Goal: Transaction & Acquisition: Purchase product/service

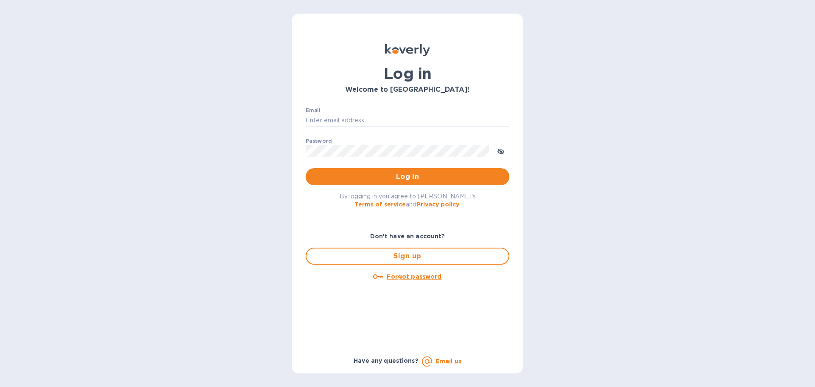
click at [484, 113] on div "Email ​" at bounding box center [408, 122] width 204 height 31
click at [480, 117] on input "Email" at bounding box center [408, 120] width 204 height 13
type input "hbrachrealestate@gmail.com"
click at [306, 168] on button "Log in" at bounding box center [408, 176] width 204 height 17
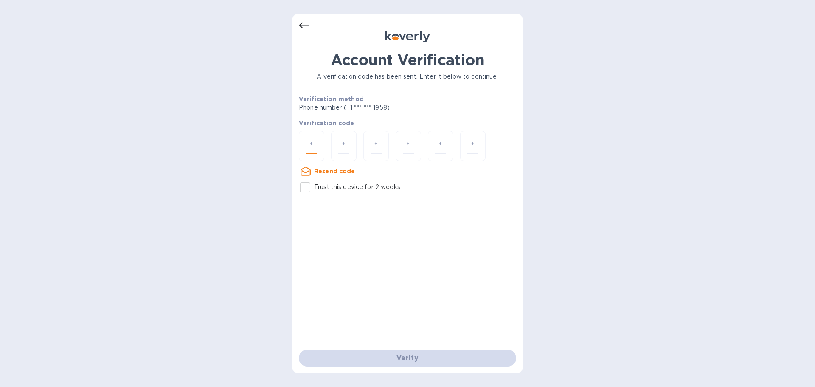
click at [315, 146] on input "number" at bounding box center [311, 146] width 11 height 16
type input "8"
type input "9"
type input "8"
type input "6"
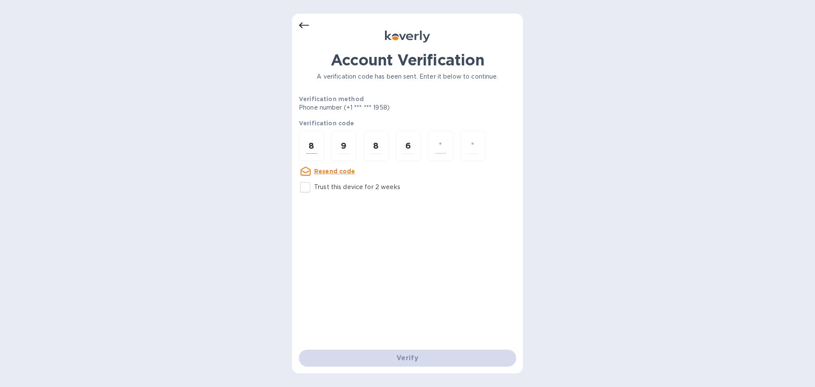
type input "5"
type input "0"
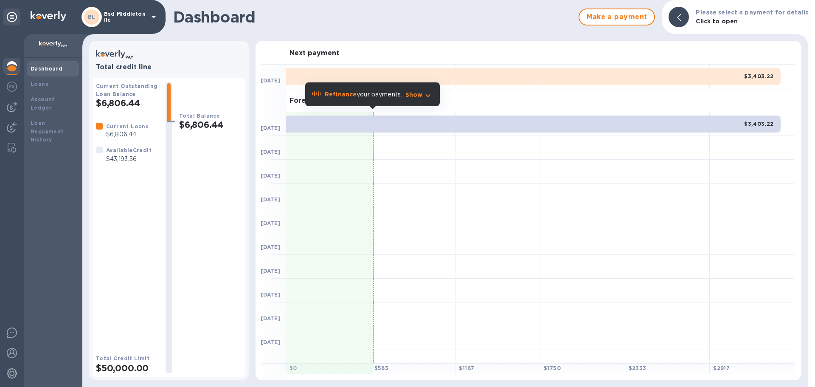
click at [135, 22] on p "Bsd Middleton llc" at bounding box center [125, 17] width 42 height 12
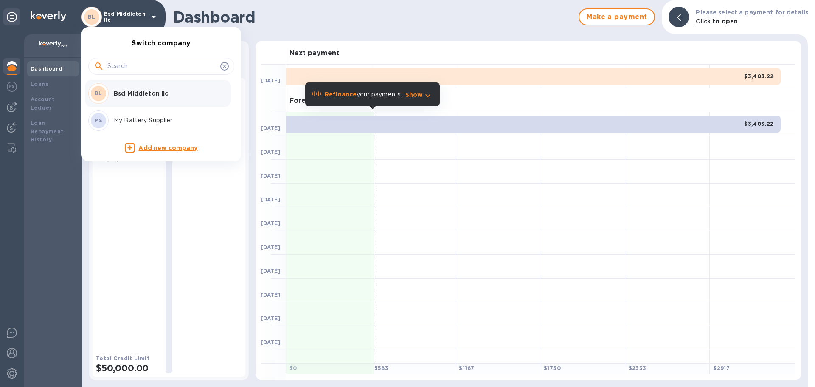
click at [140, 111] on div "MS My Battery Supplier" at bounding box center [154, 120] width 132 height 20
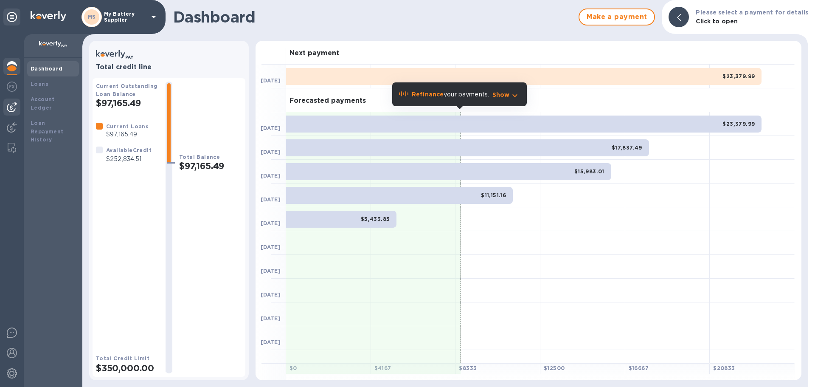
click at [6, 103] on div at bounding box center [11, 106] width 17 height 17
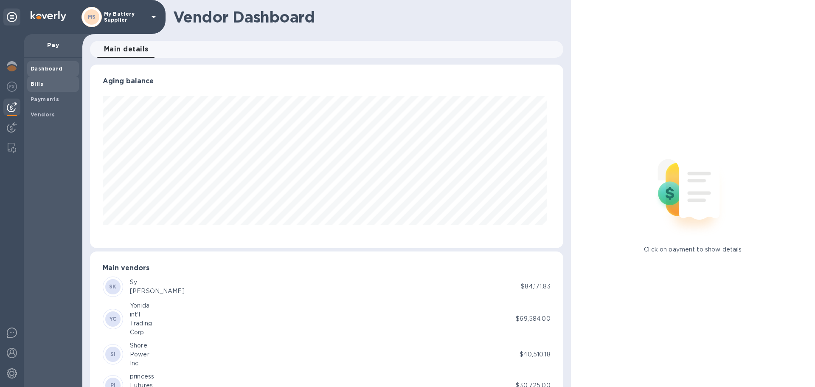
scroll to position [183, 469]
click at [49, 80] on span "Bills" at bounding box center [53, 84] width 45 height 8
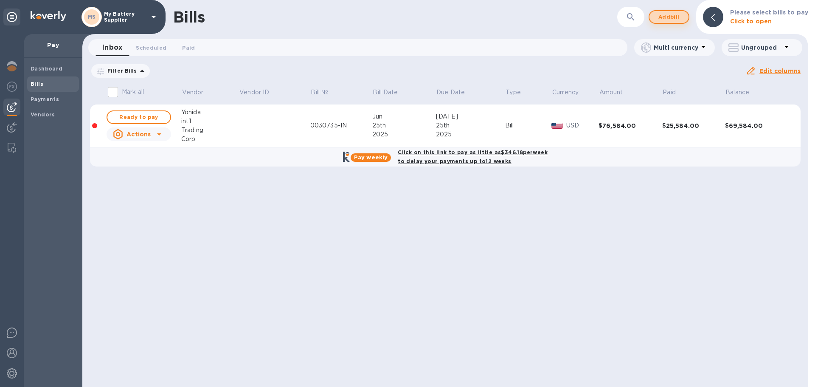
click at [674, 13] on span "Add bill" at bounding box center [668, 17] width 25 height 10
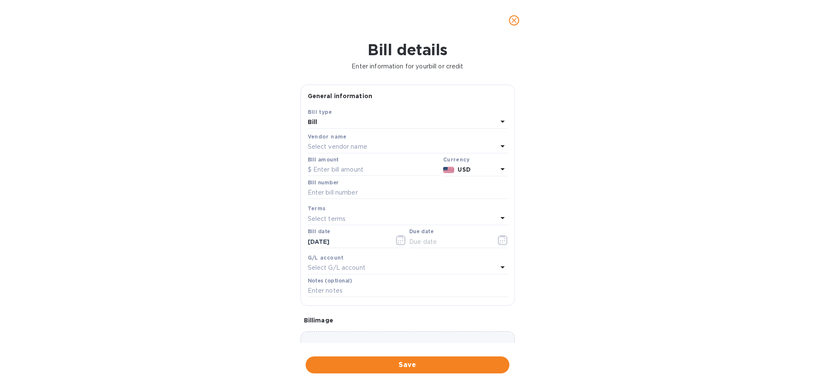
click at [383, 138] on div "Vendor name" at bounding box center [408, 136] width 200 height 9
click at [386, 148] on div "Select vendor name" at bounding box center [403, 147] width 190 height 12
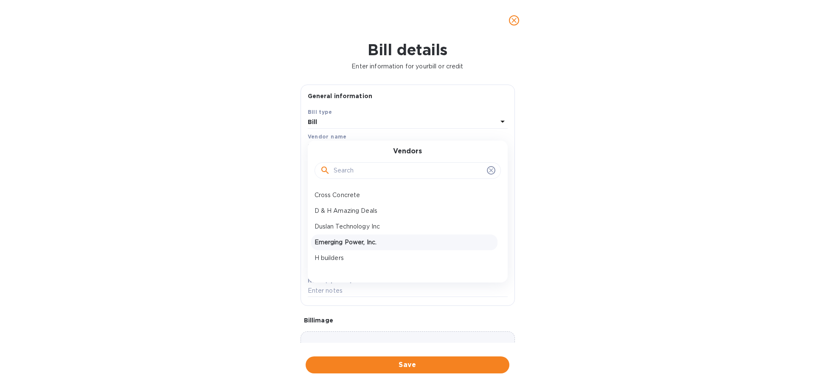
scroll to position [42, 0]
click at [366, 236] on p "I & A Merchandie" at bounding box center [404, 231] width 180 height 9
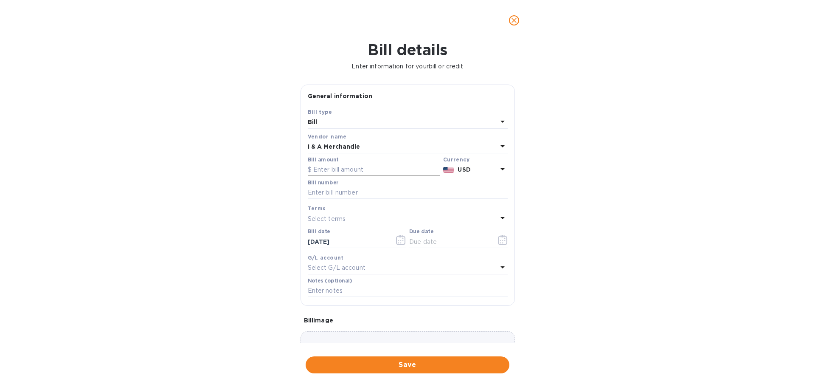
click at [367, 174] on input "text" at bounding box center [374, 169] width 132 height 13
type input "64,978.80"
click at [383, 190] on input "text" at bounding box center [408, 192] width 200 height 13
type input "166087"
click at [373, 224] on div "Select terms" at bounding box center [403, 219] width 190 height 12
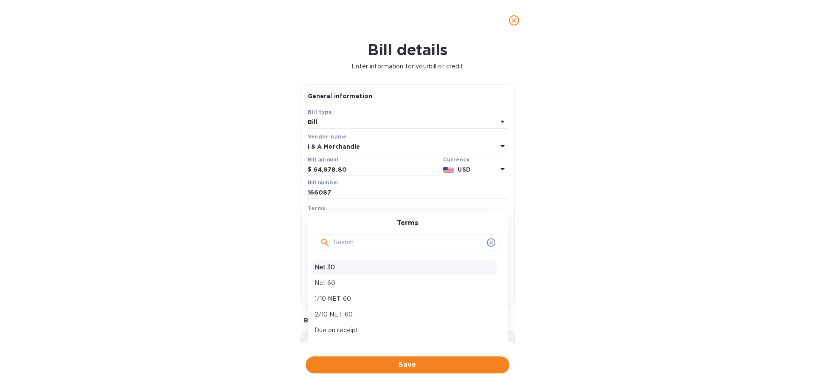
click at [345, 272] on div "Net 30" at bounding box center [404, 267] width 186 height 16
type input "10/15/2025"
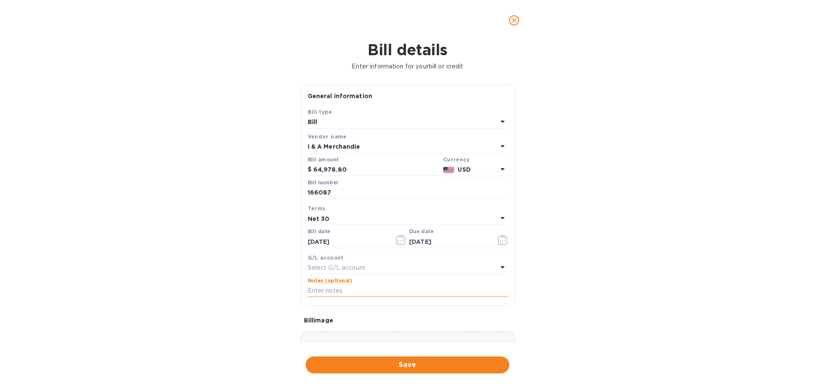
click at [349, 295] on input "text" at bounding box center [408, 290] width 200 height 13
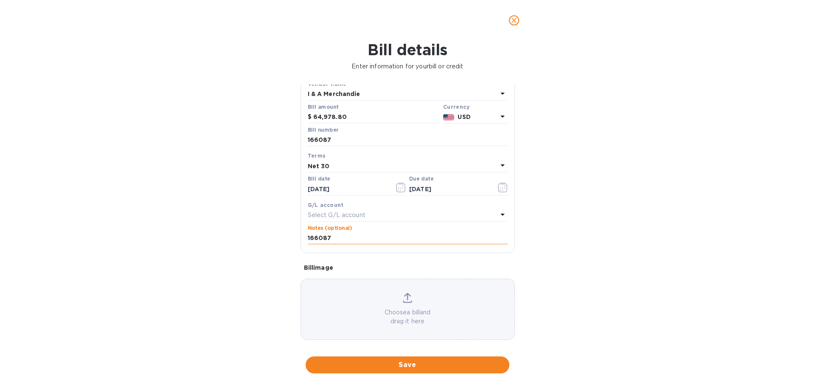
scroll to position [60, 0]
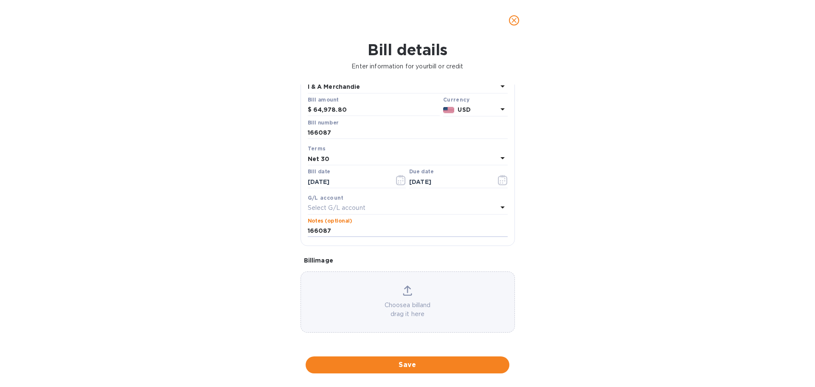
type input "166087"
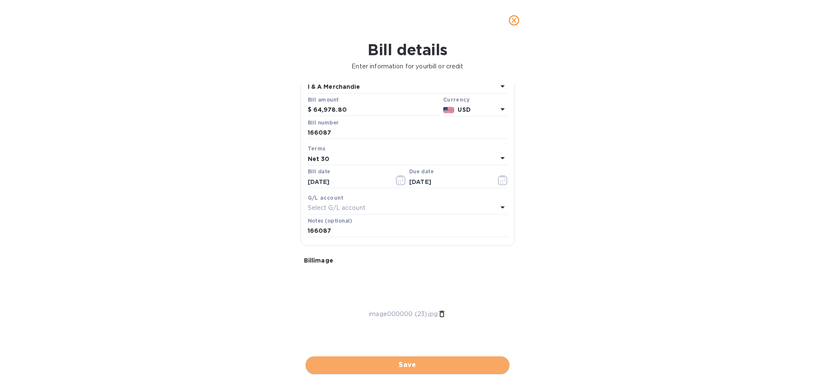
click at [422, 365] on span "Save" at bounding box center [407, 364] width 190 height 10
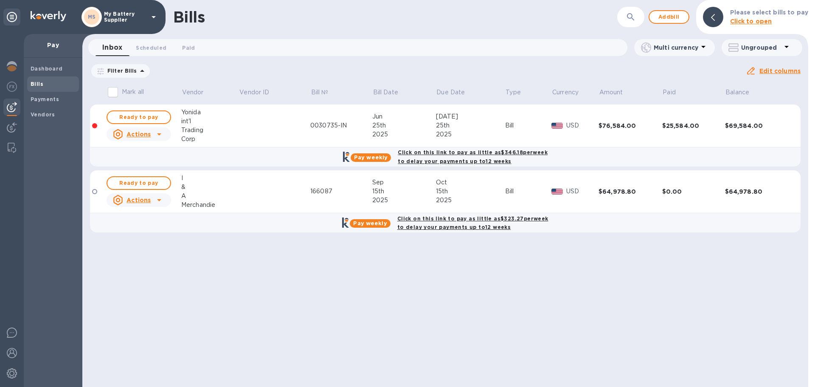
click at [448, 225] on b "Click on this link to pay as little as $323.27 per week to delay your payments …" at bounding box center [472, 222] width 151 height 15
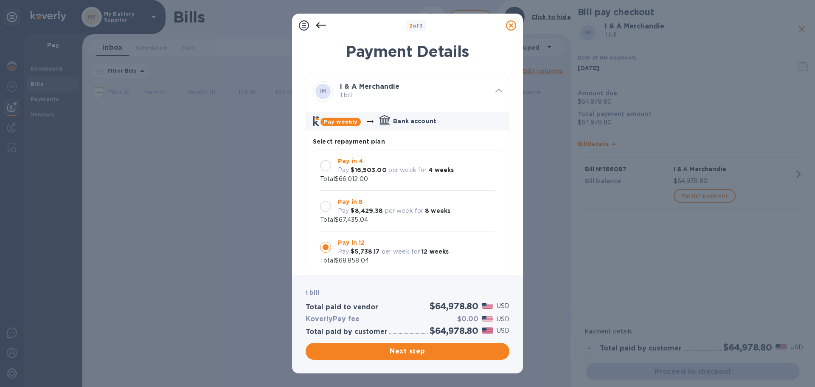
scroll to position [8, 0]
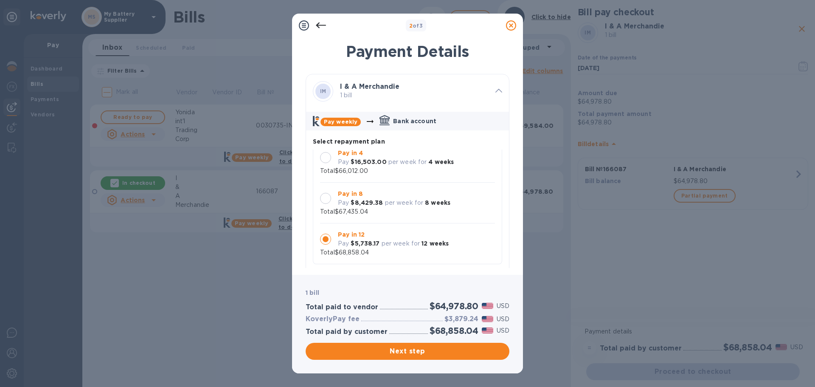
click at [414, 209] on div "Pay in 8 Pay $8,429.38 per week for 8 weeks" at bounding box center [393, 198] width 119 height 25
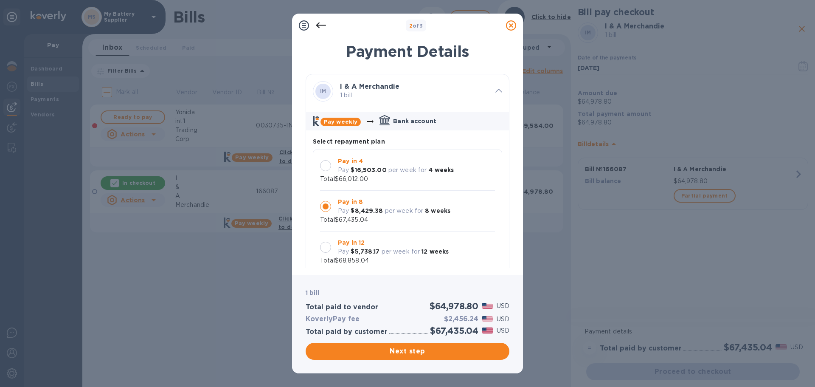
click at [386, 255] on p "per week for" at bounding box center [401, 251] width 39 height 9
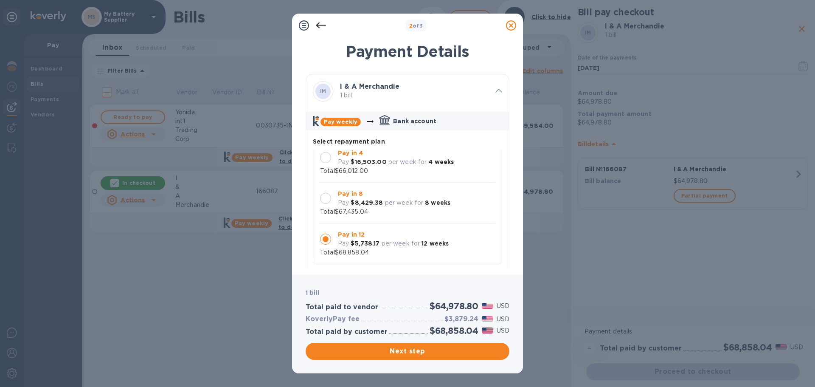
click at [404, 212] on div "Pay in 8 Pay $8,429.38 per week for 8 weeks Total $67,435.04" at bounding box center [407, 202] width 175 height 27
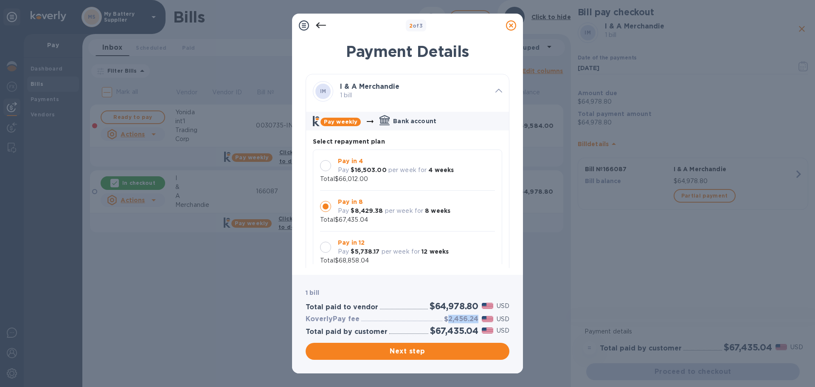
drag, startPoint x: 448, startPoint y: 318, endPoint x: 478, endPoint y: 320, distance: 30.2
click at [478, 320] on h3 "$2,456.24" at bounding box center [461, 319] width 34 height 8
copy h3 "2,456.24"
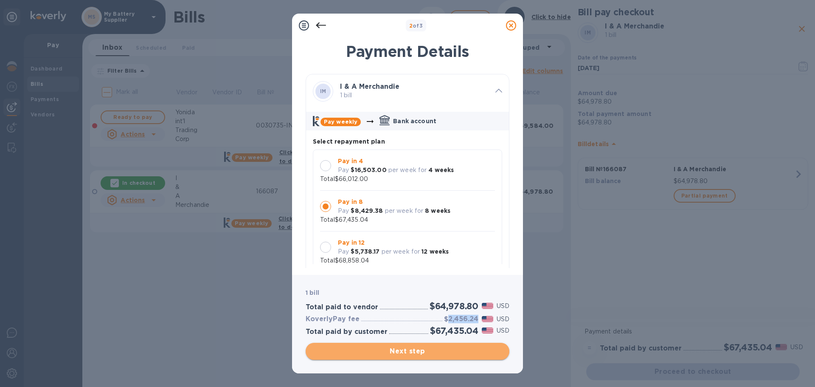
click at [410, 348] on span "Next step" at bounding box center [407, 351] width 190 height 10
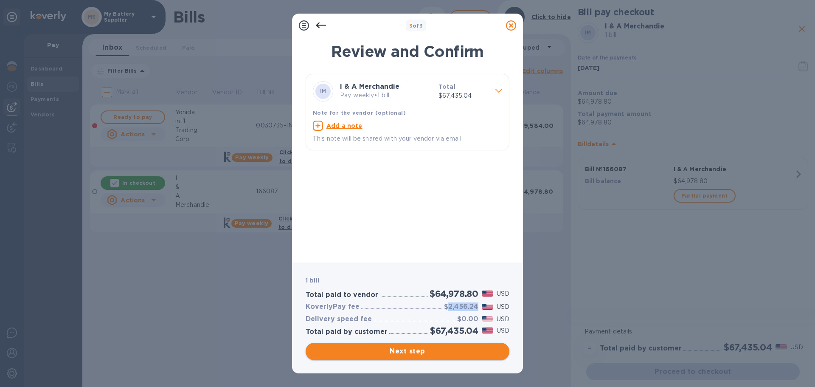
click at [386, 354] on span "Next step" at bounding box center [407, 351] width 190 height 10
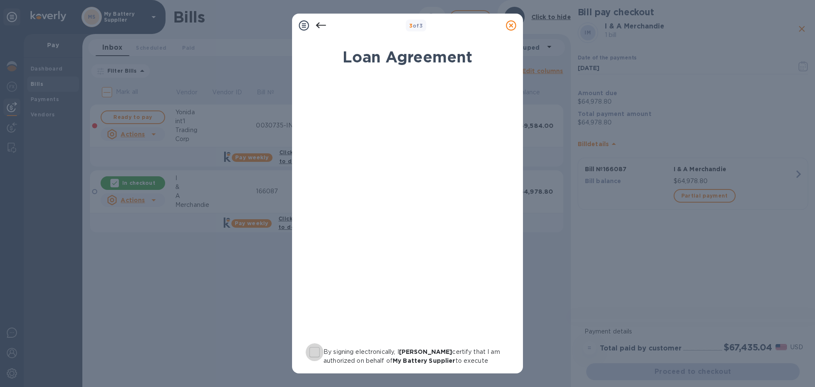
click at [318, 345] on input "By signing electronically, I [PERSON_NAME] certify that I am authorized on beha…" at bounding box center [315, 352] width 18 height 18
checkbox input "true"
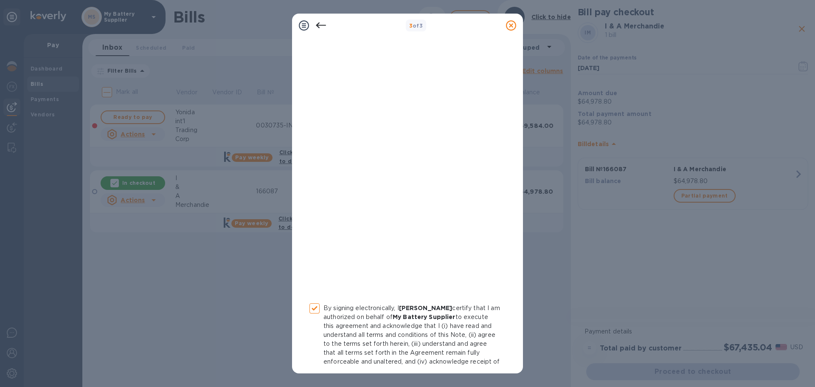
scroll to position [88, 0]
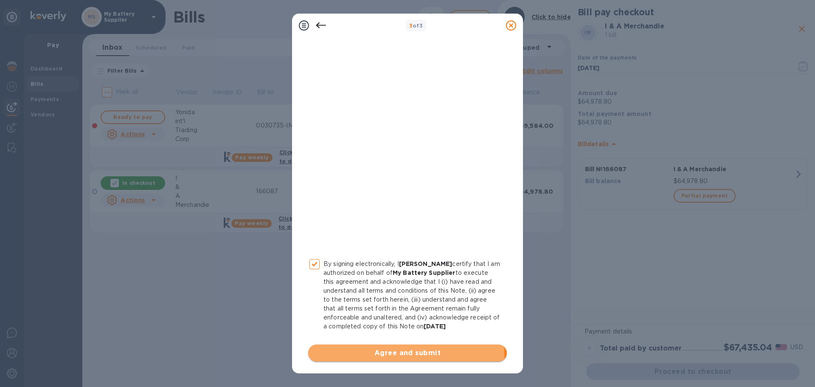
click at [357, 356] on span "Agree and submit" at bounding box center [407, 353] width 185 height 10
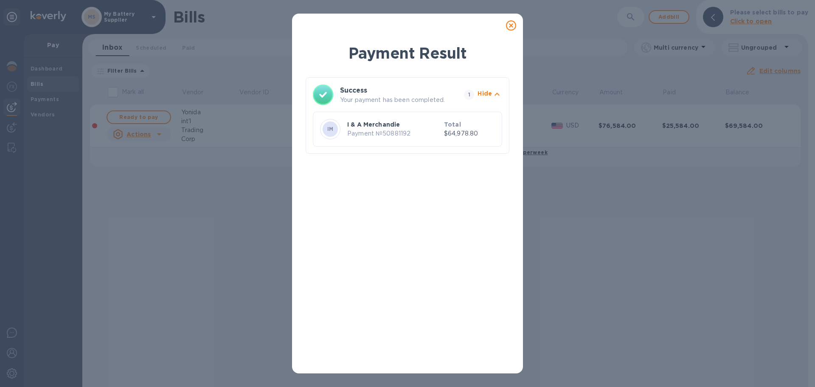
click at [582, 260] on div "Payment Result Success Your payment has been completed. 1 Hide IM I & A Merchan…" at bounding box center [407, 193] width 815 height 387
click at [508, 25] on icon at bounding box center [511, 25] width 10 height 10
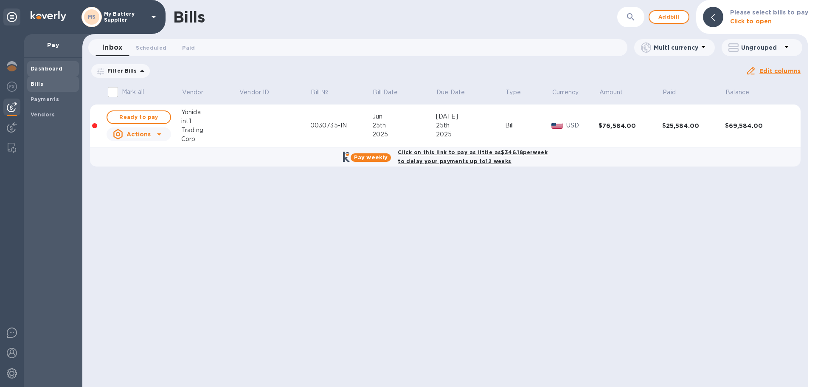
click at [36, 63] on div "Dashboard" at bounding box center [53, 68] width 52 height 15
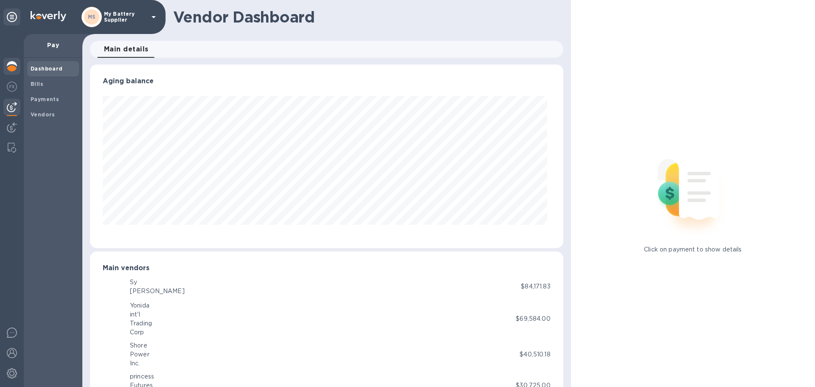
scroll to position [183, 469]
click at [8, 67] on img at bounding box center [12, 66] width 10 height 10
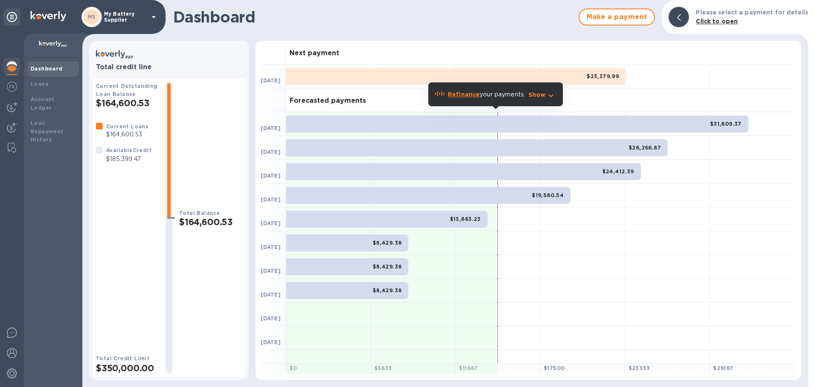
click at [131, 161] on p "$185,399.47" at bounding box center [128, 158] width 45 height 9
copy p "185,399.47"
click at [17, 98] on div at bounding box center [12, 210] width 24 height 353
click at [8, 108] on img at bounding box center [12, 107] width 10 height 10
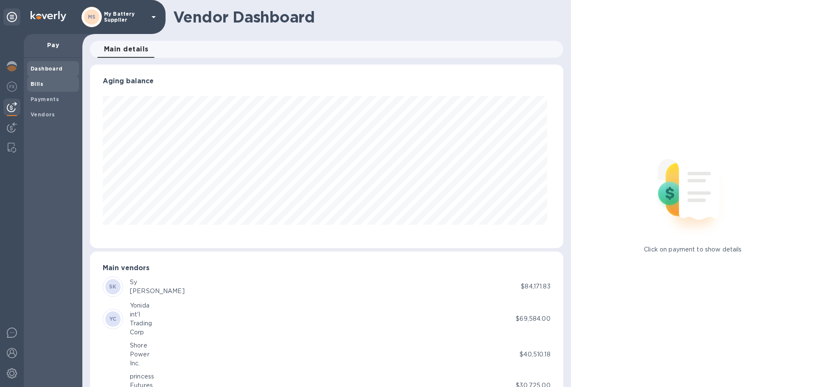
scroll to position [183, 469]
click at [52, 85] on span "Bills" at bounding box center [53, 84] width 45 height 8
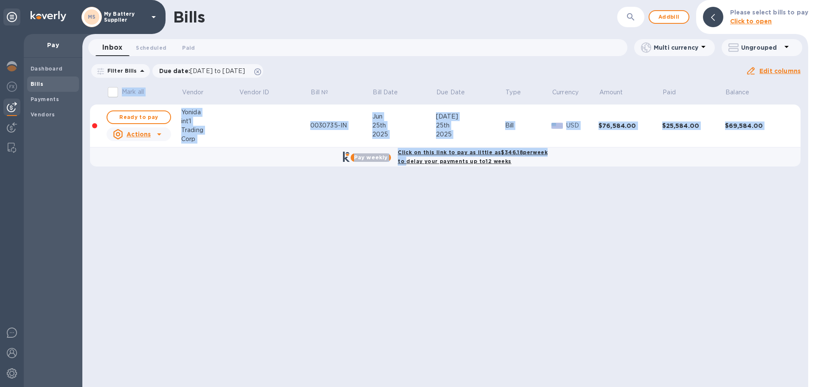
drag, startPoint x: 405, startPoint y: 158, endPoint x: 338, endPoint y: 256, distance: 118.8
click at [410, 242] on div "Bills ​ Add bill Please select bills to pay Click to open Inbox 0 Scheduled 0 P…" at bounding box center [445, 193] width 726 height 387
click at [668, 21] on span "Add bill" at bounding box center [668, 17] width 25 height 10
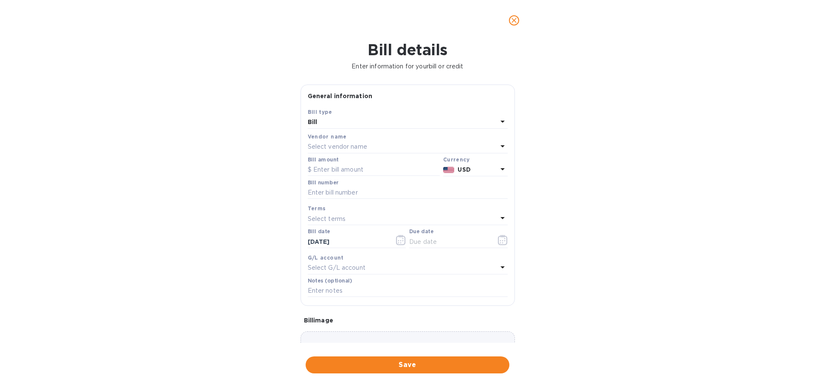
click at [427, 147] on div "Select vendor name" at bounding box center [403, 147] width 190 height 12
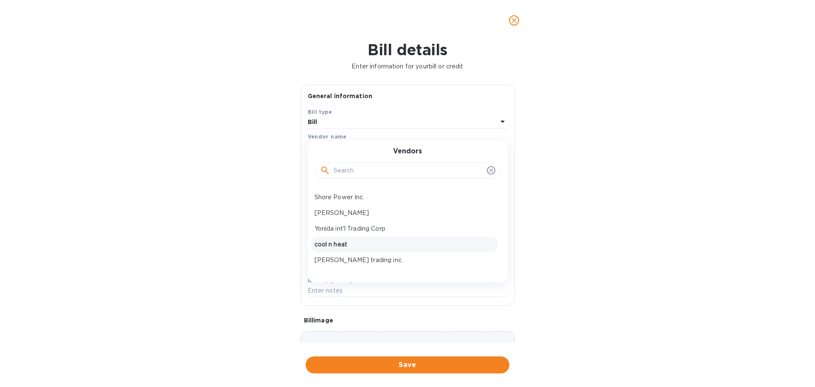
scroll to position [127, 0]
click at [369, 251] on div "price king" at bounding box center [404, 256] width 186 height 16
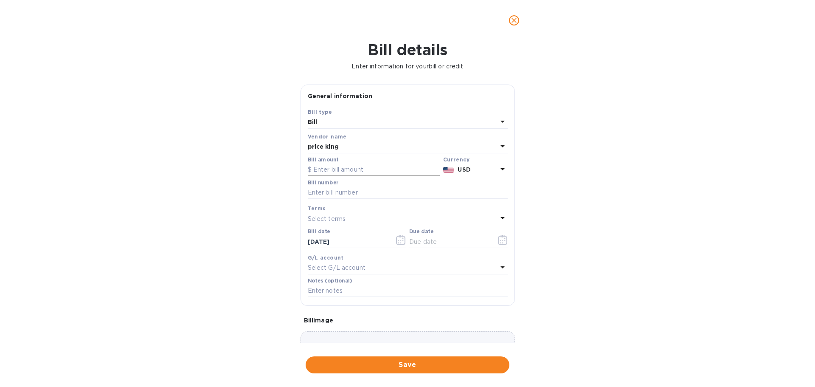
click at [354, 172] on input "text" at bounding box center [374, 169] width 132 height 13
drag, startPoint x: 354, startPoint y: 176, endPoint x: 353, endPoint y: 170, distance: 6.6
click at [581, 160] on div "Bill details Enter information for your bill or credit General information Save…" at bounding box center [407, 214] width 815 height 346
click at [402, 172] on input "text" at bounding box center [374, 169] width 132 height 13
paste input "16,992.6"
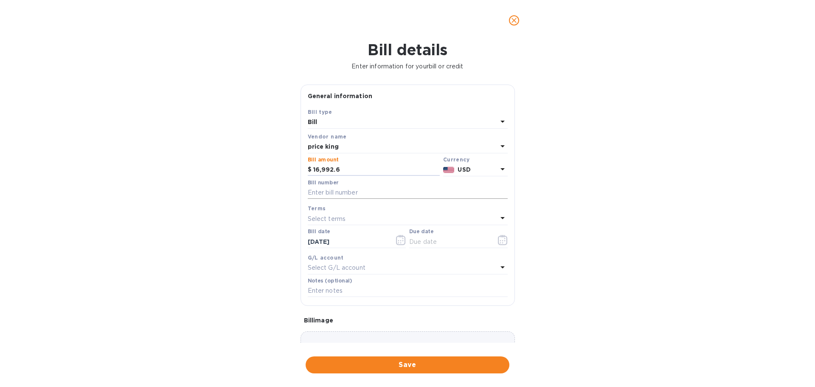
type input "16,992.6"
click at [379, 189] on input "text" at bounding box center [408, 192] width 200 height 13
paste input "A35551"
paste input "A35550"
paste input "A35552"
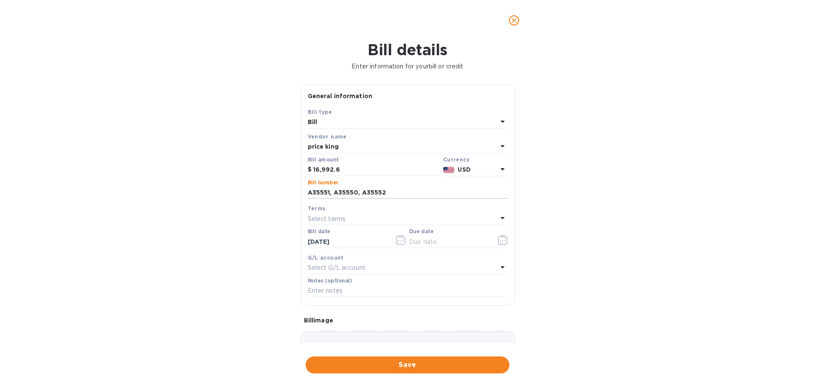
drag, startPoint x: 393, startPoint y: 192, endPoint x: 300, endPoint y: 200, distance: 93.3
click at [300, 200] on div "General information Save Bill type Bill Vendor name price king Bill amount $ 16…" at bounding box center [407, 213] width 223 height 258
type input "A35551, A35550, A35552"
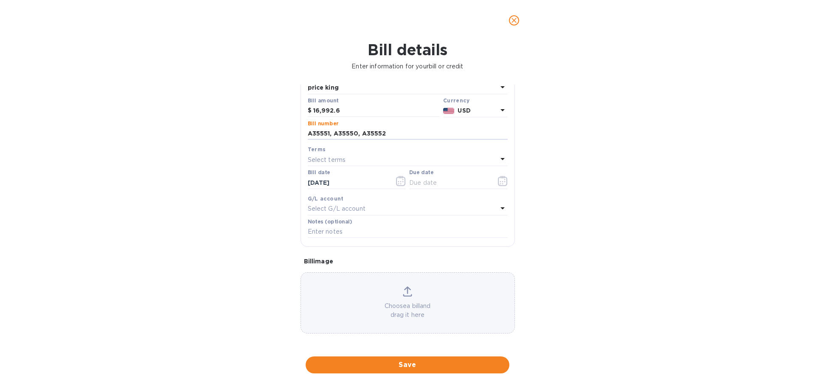
scroll to position [60, 0]
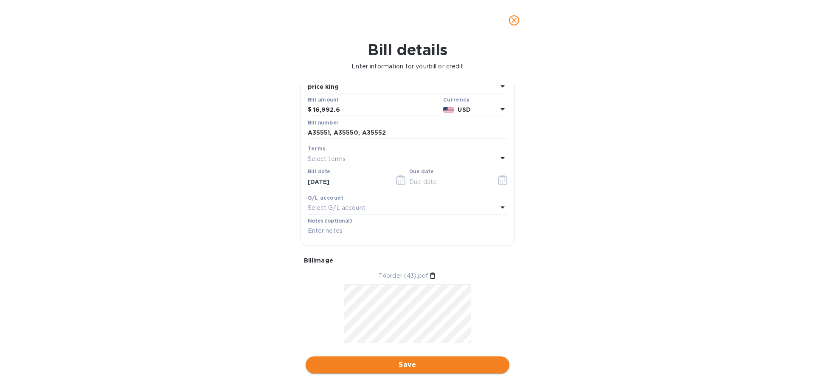
click at [406, 357] on button "Save" at bounding box center [408, 364] width 204 height 17
click at [440, 185] on input "text" at bounding box center [449, 181] width 80 height 13
click at [334, 154] on p "Select terms" at bounding box center [327, 158] width 38 height 9
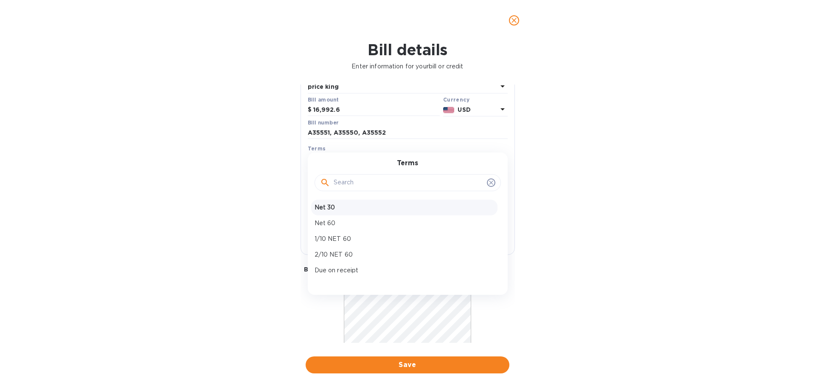
click at [345, 206] on p "Net 30" at bounding box center [404, 207] width 180 height 9
type input "10/15/2025"
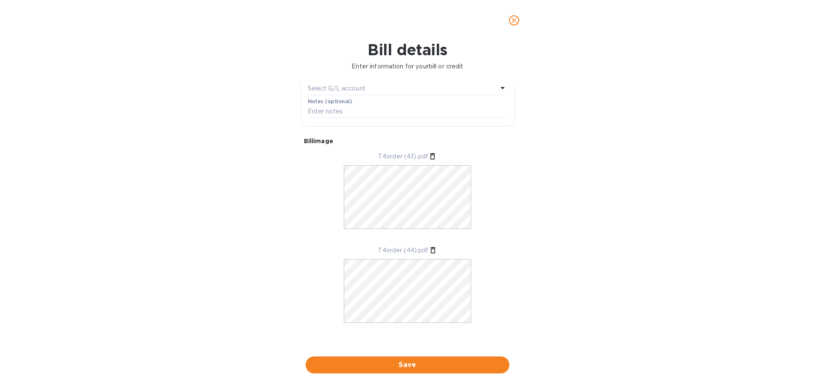
scroll to position [188, 0]
click at [372, 352] on div "Bill details Enter information for your bill or credit General information Save…" at bounding box center [407, 214] width 815 height 346
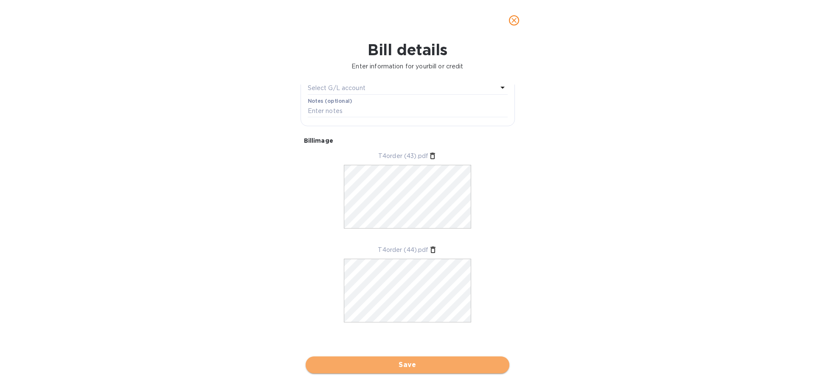
click at [375, 359] on button "Save" at bounding box center [408, 364] width 204 height 17
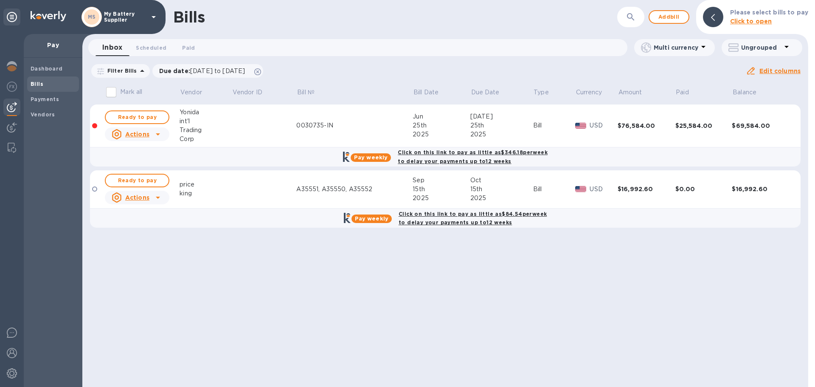
click at [129, 20] on p "My Battery Supplier" at bounding box center [125, 17] width 42 height 12
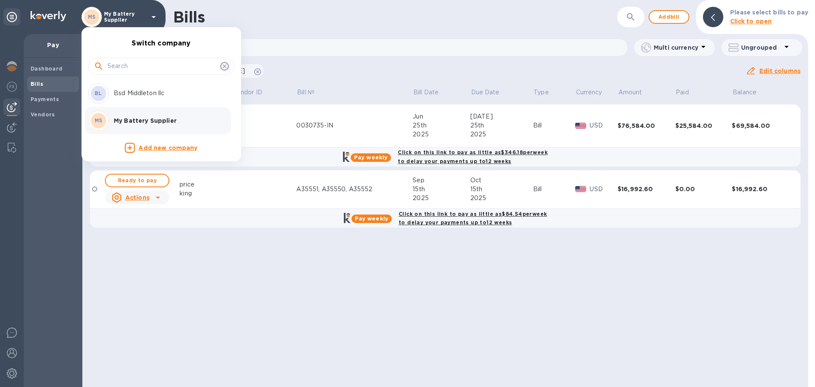
click at [142, 94] on p "Bsd Middleton llc" at bounding box center [167, 93] width 107 height 9
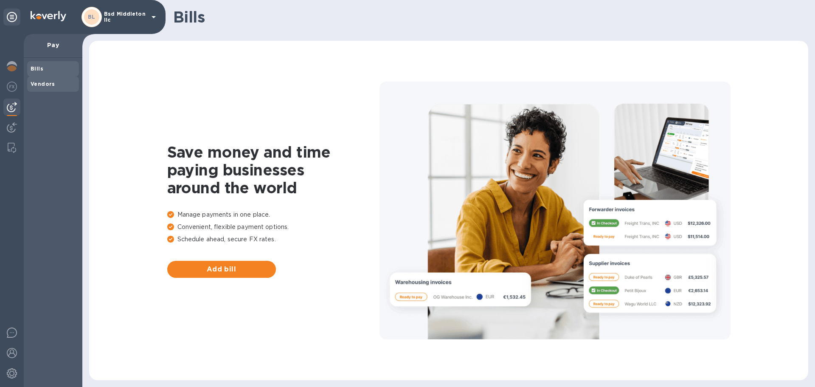
click at [45, 78] on div "Vendors" at bounding box center [53, 83] width 52 height 15
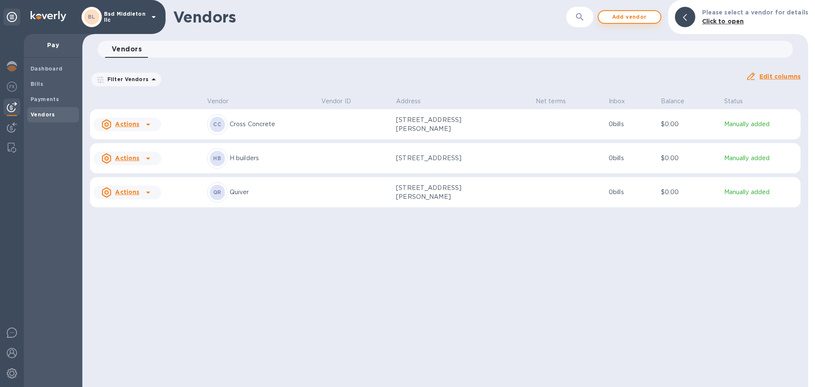
click at [610, 17] on span "Add vendor" at bounding box center [629, 17] width 48 height 10
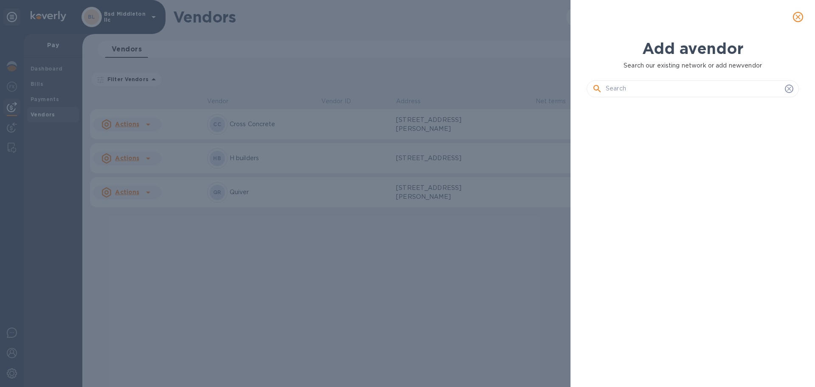
scroll to position [254, 216]
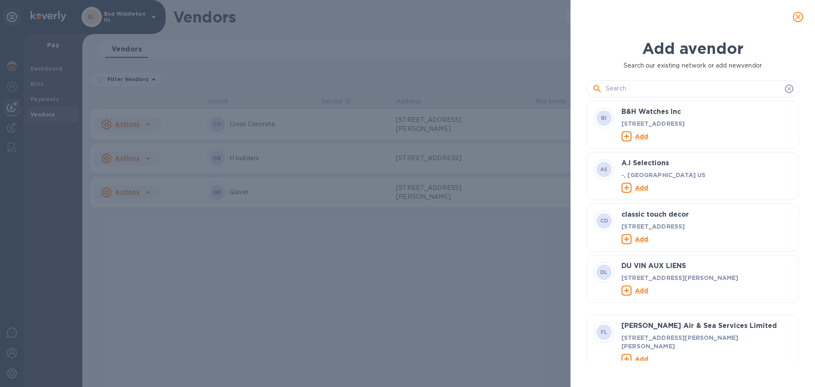
click at [630, 89] on input "text" at bounding box center [694, 88] width 176 height 13
paste input "Complete Services Group LLC"
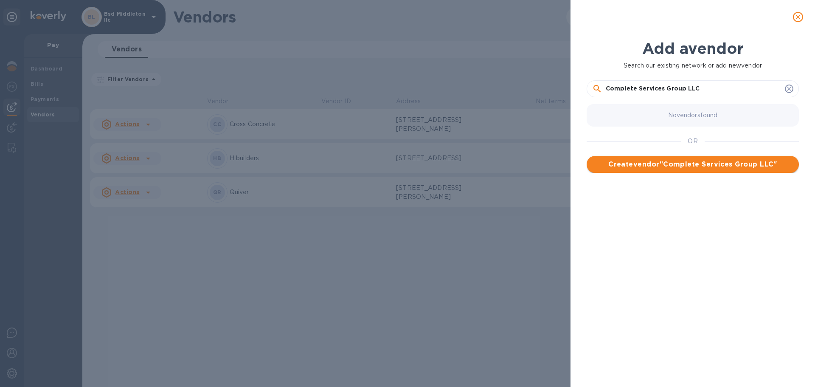
type input "Complete Services Group LLC"
click at [721, 162] on span "Create vendor " Complete Services Group LLC "" at bounding box center [692, 164] width 199 height 10
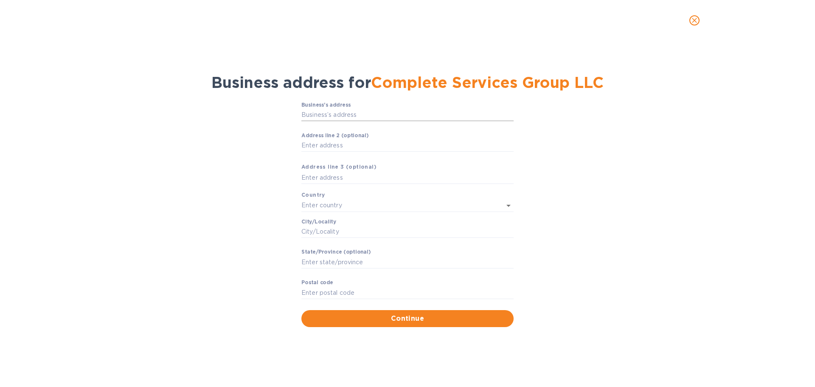
click at [377, 113] on input "Business’s аddress" at bounding box center [407, 115] width 212 height 13
type input "130 Lee Avenue"
type input "United States"
type input "NY"
type input "11211"
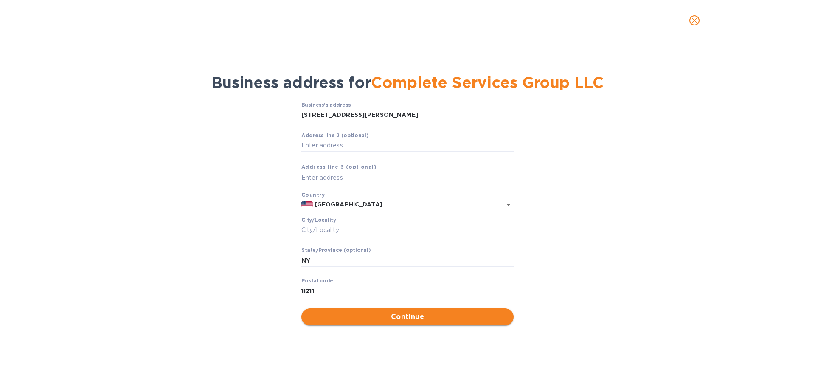
click at [399, 322] on span "Continue" at bounding box center [407, 317] width 199 height 10
click at [396, 231] on input "Сity/Locаlity" at bounding box center [407, 230] width 212 height 13
type input "Brooklyn"
click at [388, 326] on div "Business’s аddress 130 Lee Avenue ​ Аddress line 2 (optional) ​ Аddress line 3 …" at bounding box center [407, 213] width 793 height 233
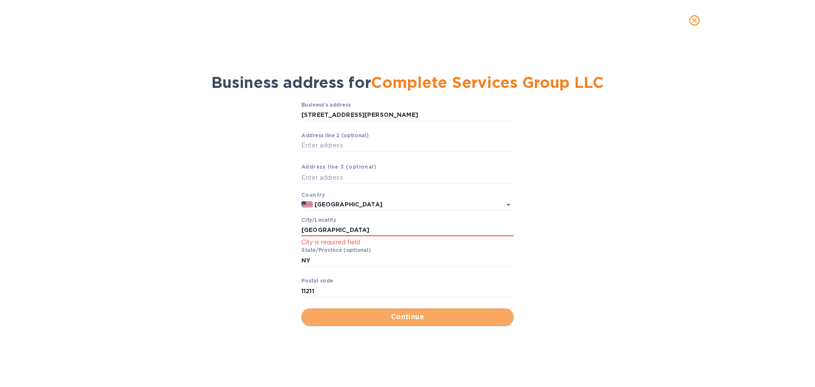
click at [388, 324] on button "Continue" at bounding box center [407, 316] width 212 height 17
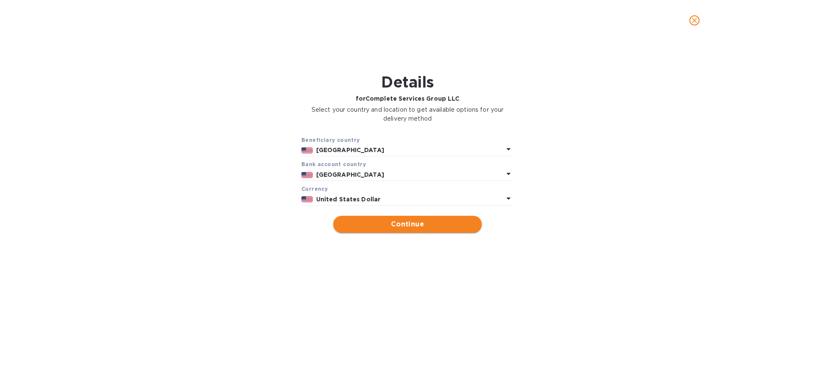
click at [401, 221] on span "Continue" at bounding box center [407, 224] width 135 height 10
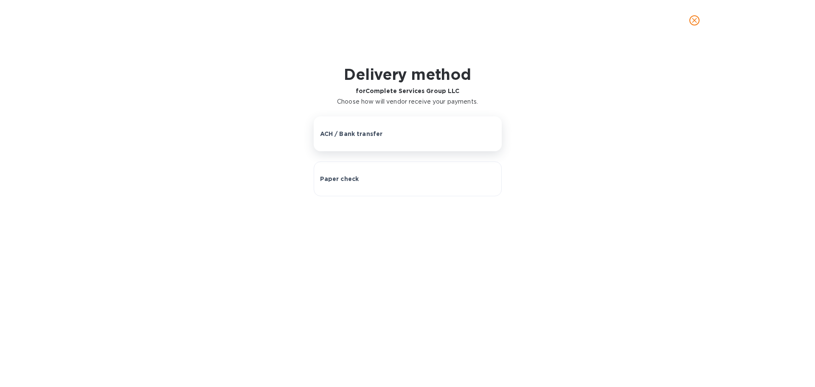
click at [400, 136] on div "ACH / Bank transfer" at bounding box center [407, 133] width 175 height 8
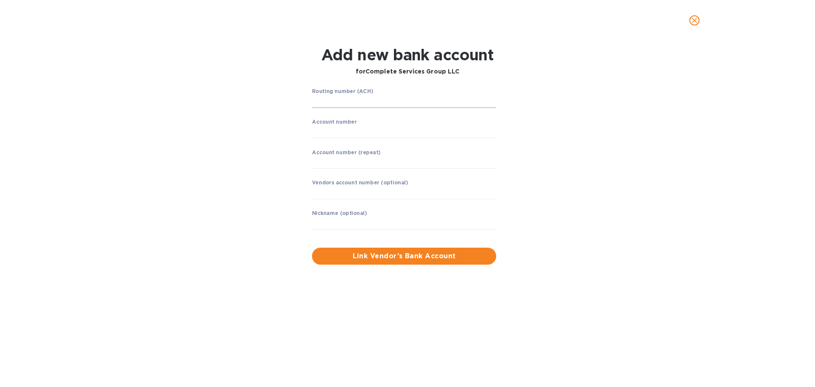
click at [394, 103] on input "string" at bounding box center [404, 101] width 184 height 13
paste input "021000021"
type input "021000021"
click at [344, 132] on input "string" at bounding box center [404, 132] width 184 height 13
click at [358, 132] on input "string" at bounding box center [404, 132] width 184 height 13
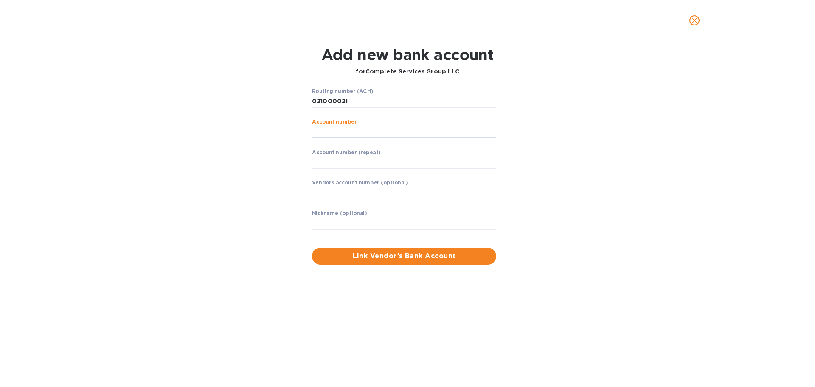
click at [699, 24] on span "close" at bounding box center [694, 20] width 10 height 10
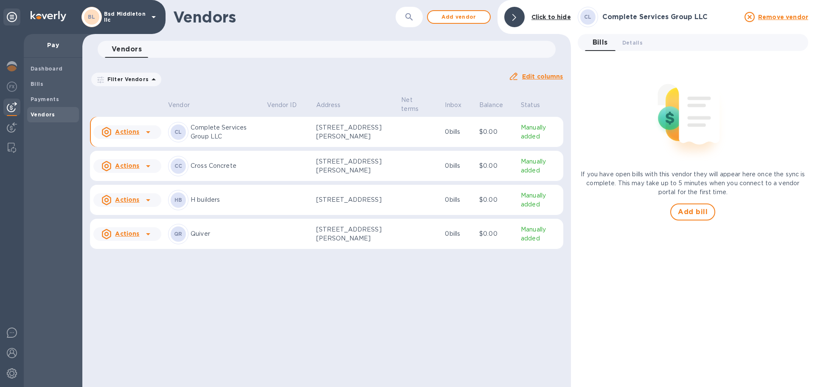
click at [122, 20] on p "Bsd Middleton llc" at bounding box center [125, 17] width 42 height 12
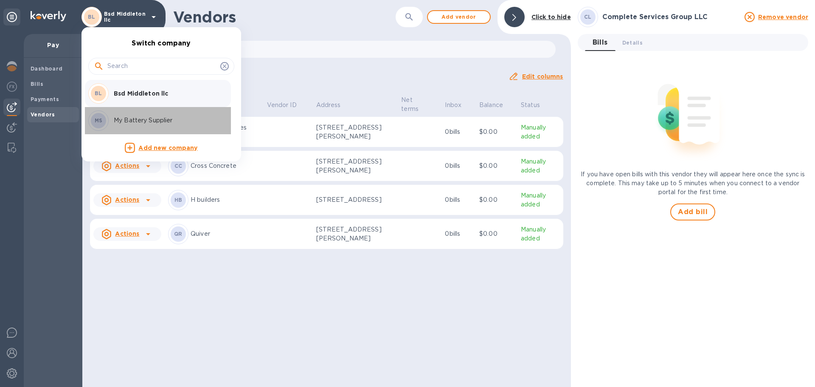
click at [136, 121] on p "My Battery Supplier" at bounding box center [167, 120] width 107 height 9
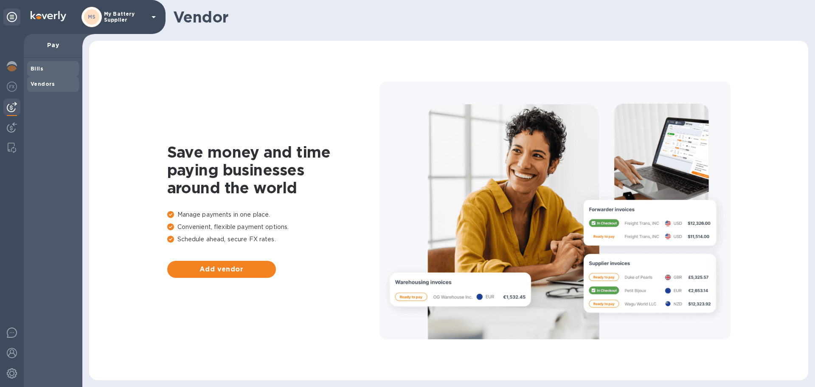
click at [55, 65] on span "Bills" at bounding box center [53, 69] width 45 height 8
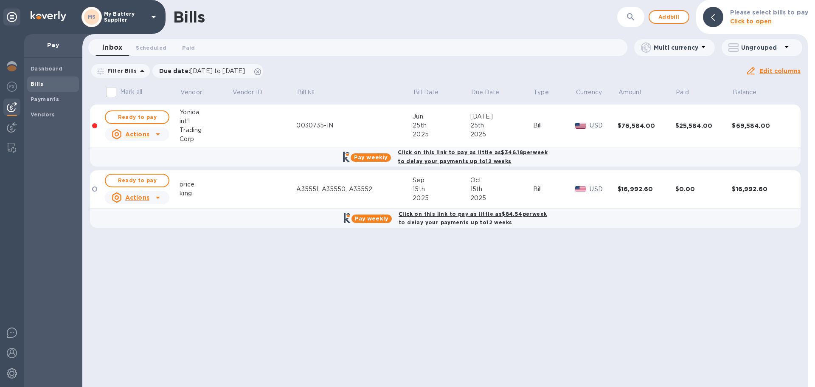
click at [510, 216] on b "Click on this link to pay as little as $84.54 per week to delay your payments u…" at bounding box center [473, 218] width 148 height 15
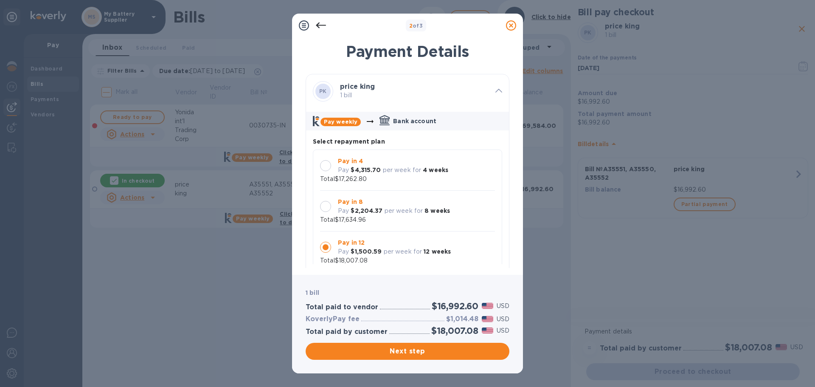
click at [182, 385] on div "2 of 3 Payment Details PK price king 1 bill Pay weekly Bank account Select repa…" at bounding box center [407, 193] width 815 height 387
click at [366, 205] on p "Pay in 8" at bounding box center [394, 201] width 112 height 9
click at [373, 186] on div "Pay in 4 Pay $4,315.70 per week for 4 weeks Total $17,262.80" at bounding box center [407, 169] width 189 height 41
click at [373, 213] on b "$2,204.37" at bounding box center [367, 210] width 32 height 7
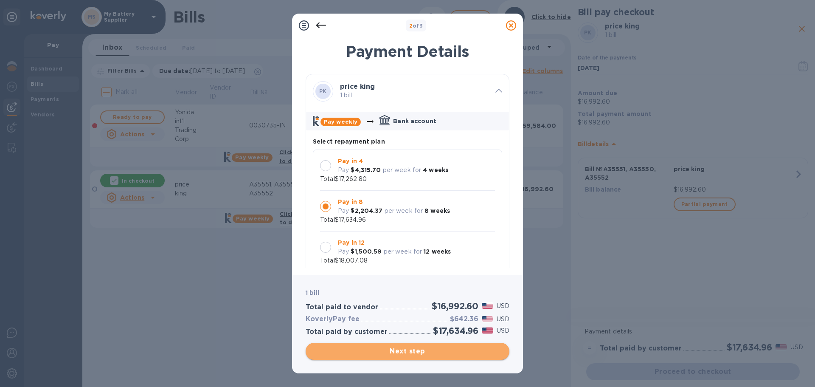
click at [373, 349] on span "Next step" at bounding box center [407, 351] width 190 height 10
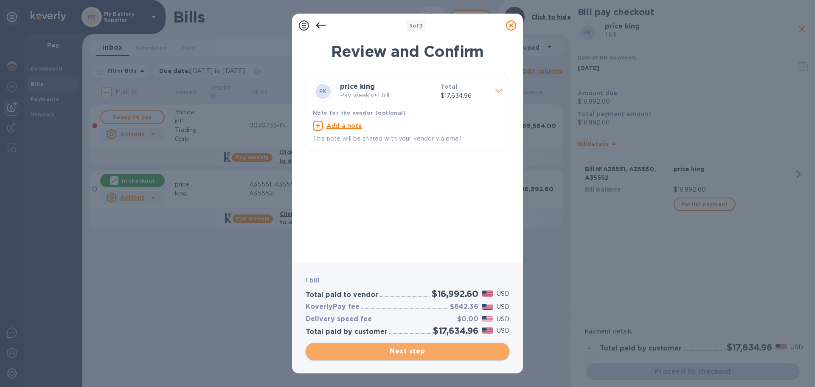
click at [373, 349] on span "Next step" at bounding box center [407, 351] width 190 height 10
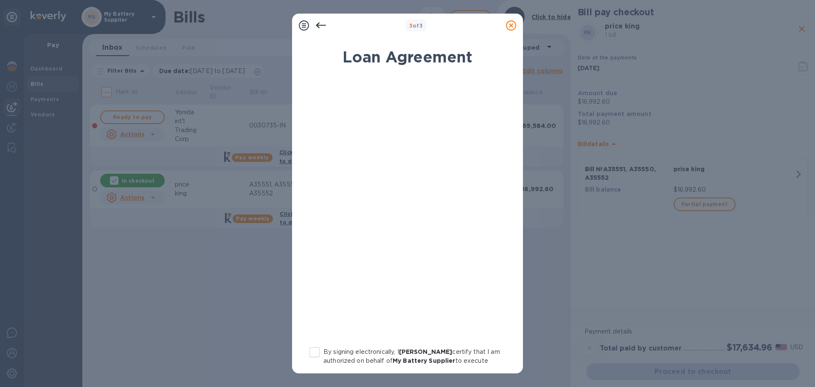
click at [321, 352] on input "By signing electronically, I [PERSON_NAME] certify that I am authorized on beha…" at bounding box center [315, 352] width 18 height 18
checkbox input "true"
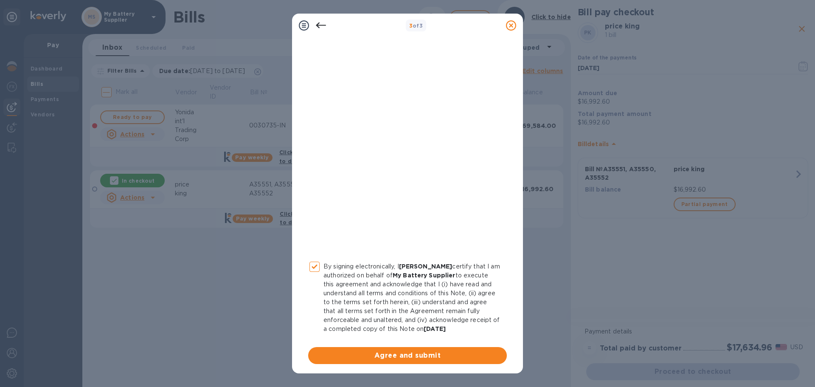
scroll to position [88, 0]
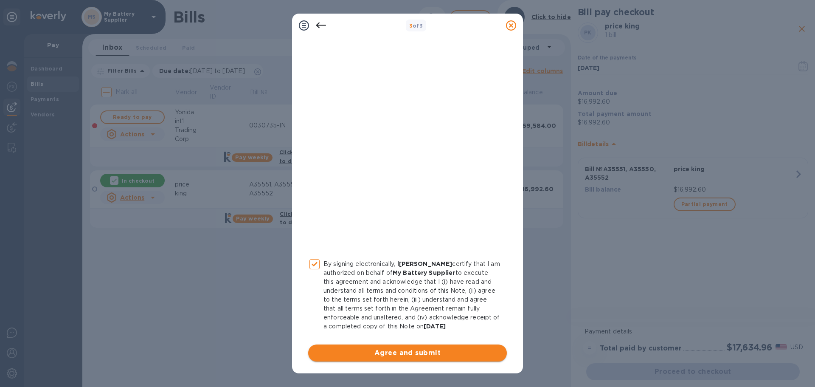
click at [401, 345] on button "Agree and submit" at bounding box center [407, 352] width 199 height 17
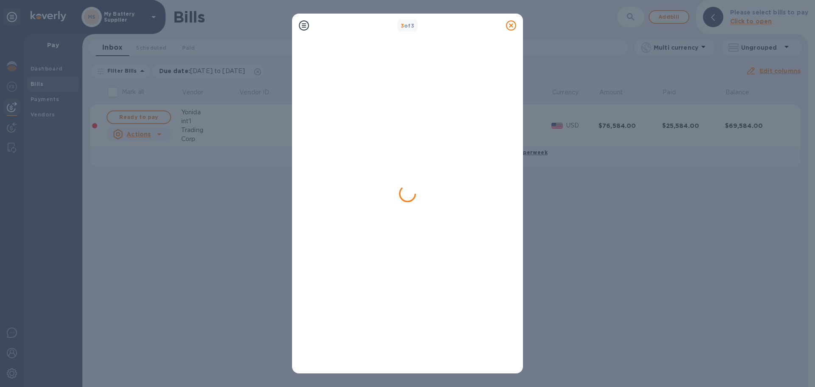
click at [166, 253] on div "3 of 3" at bounding box center [407, 193] width 815 height 387
click at [377, 101] on div at bounding box center [408, 95] width 204 height 106
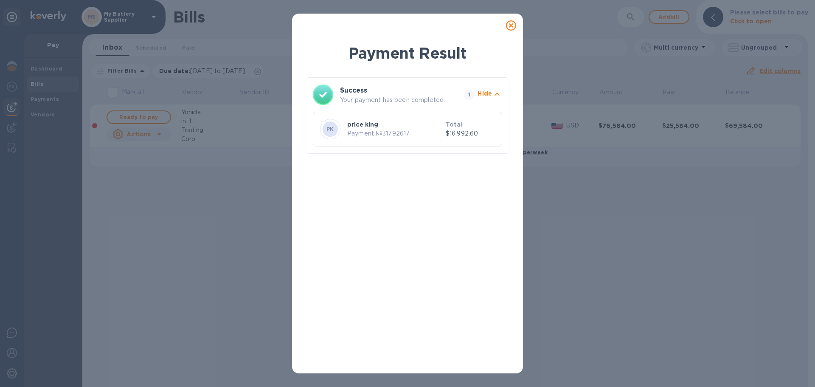
click at [509, 27] on icon at bounding box center [511, 25] width 10 height 10
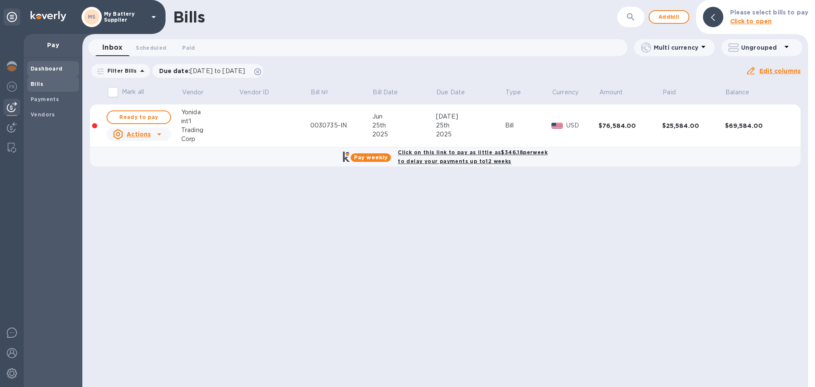
click at [53, 64] on div "Dashboard" at bounding box center [53, 68] width 52 height 15
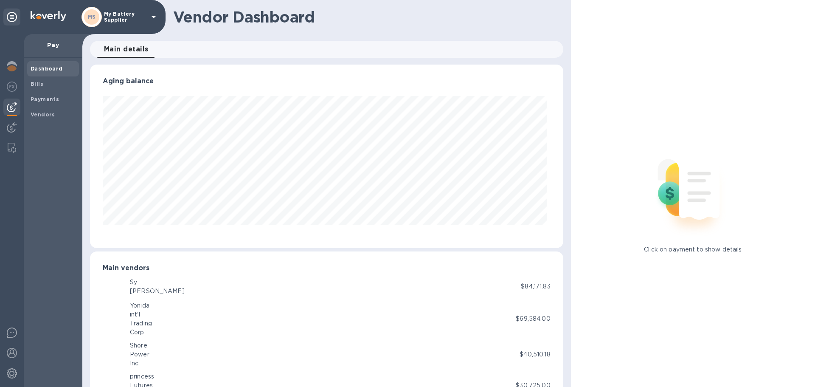
scroll to position [183, 469]
click at [19, 67] on div at bounding box center [11, 67] width 17 height 19
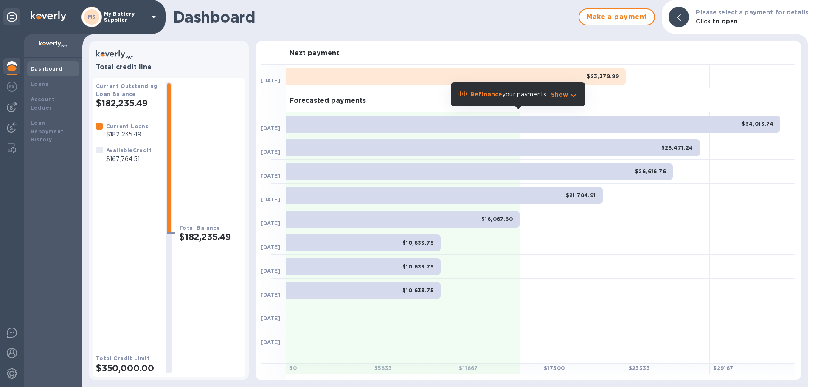
click at [651, 126] on div "$34,013.74" at bounding box center [533, 123] width 494 height 17
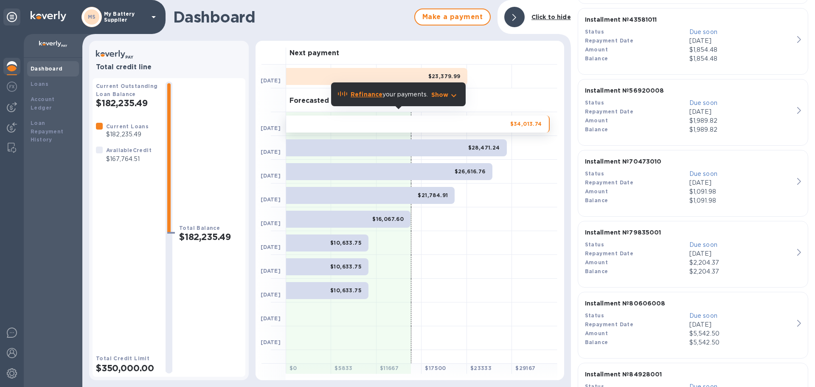
scroll to position [434, 0]
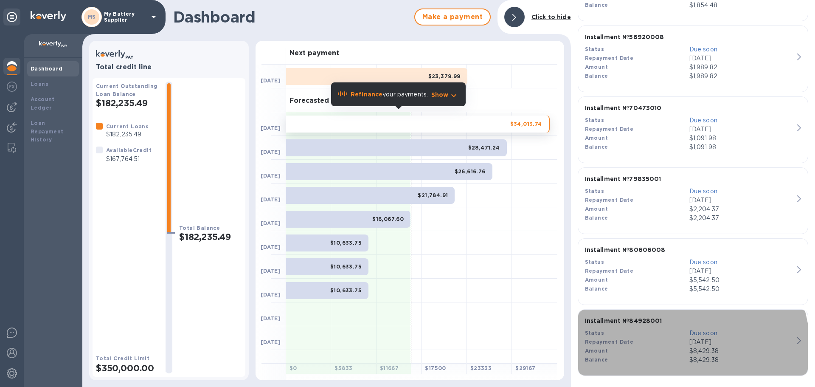
click at [597, 363] on div "Balance" at bounding box center [637, 359] width 104 height 9
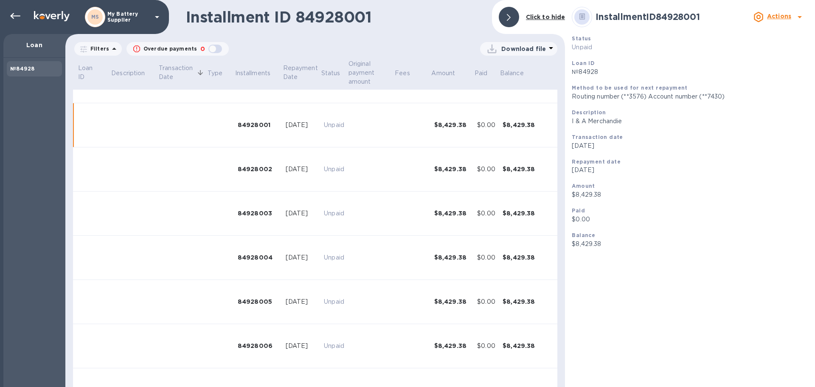
scroll to position [33, 0]
click at [4, 10] on div at bounding box center [13, 17] width 20 height 19
click at [10, 14] on icon at bounding box center [15, 16] width 10 height 10
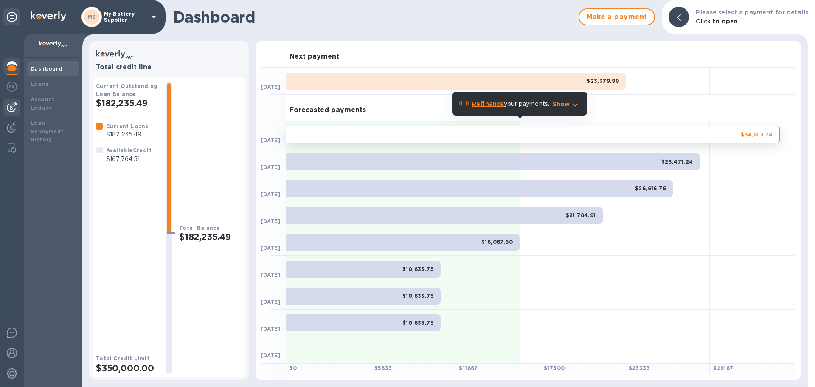
click at [19, 106] on div at bounding box center [11, 106] width 17 height 17
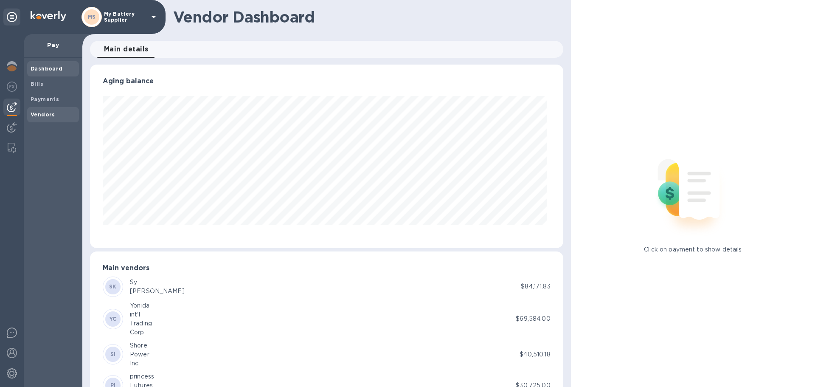
scroll to position [183, 469]
click at [43, 99] on b "Payments" at bounding box center [45, 99] width 28 height 6
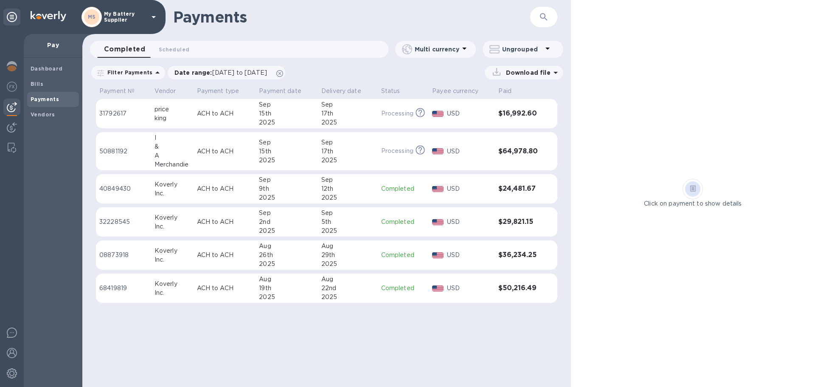
click at [233, 121] on td "ACH to ACH" at bounding box center [225, 114] width 62 height 30
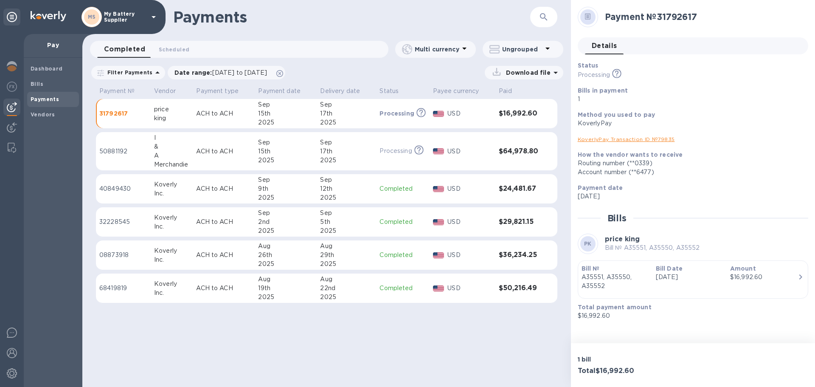
click at [753, 274] on div "$16,992.60" at bounding box center [763, 276] width 67 height 9
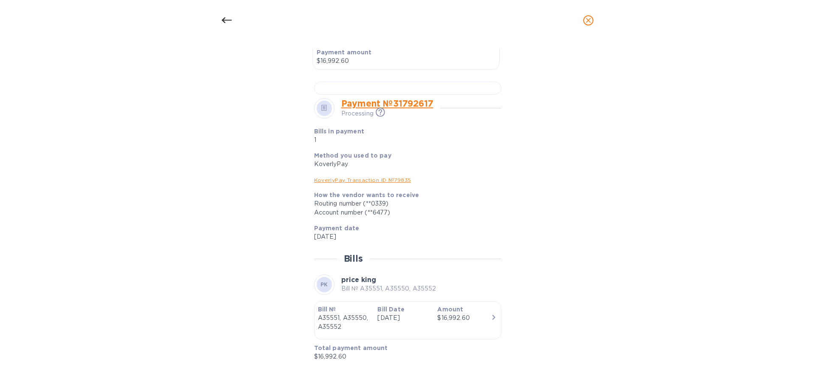
scroll to position [494, 0]
click at [456, 313] on div "$16,992.60" at bounding box center [463, 317] width 53 height 9
click at [408, 109] on link "Payment № 31792617" at bounding box center [387, 103] width 92 height 11
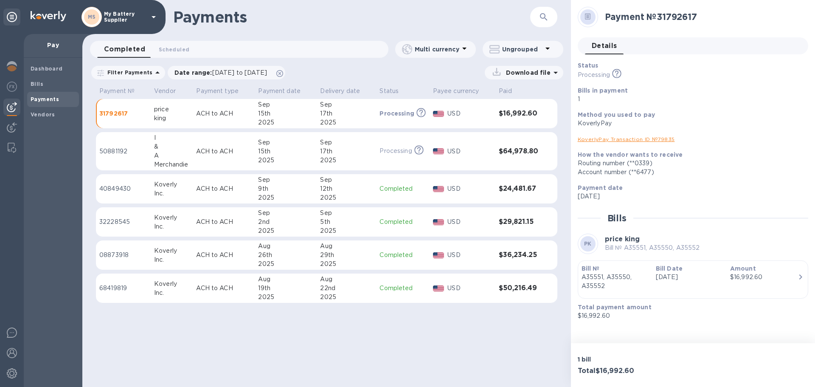
scroll to position [233, 0]
click at [629, 138] on link "KoverlyPay Transaction ID № 79835" at bounding box center [626, 139] width 97 height 6
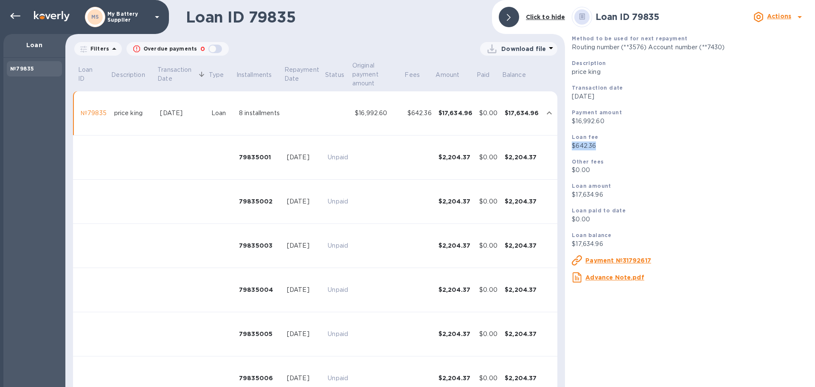
drag, startPoint x: 570, startPoint y: 142, endPoint x: 595, endPoint y: 143, distance: 25.1
click at [595, 143] on div "Loan fee $642.36" at bounding box center [689, 141] width 243 height 25
copy p "$642.36"
click at [5, 17] on div at bounding box center [13, 17] width 20 height 19
click at [20, 10] on div at bounding box center [15, 16] width 17 height 17
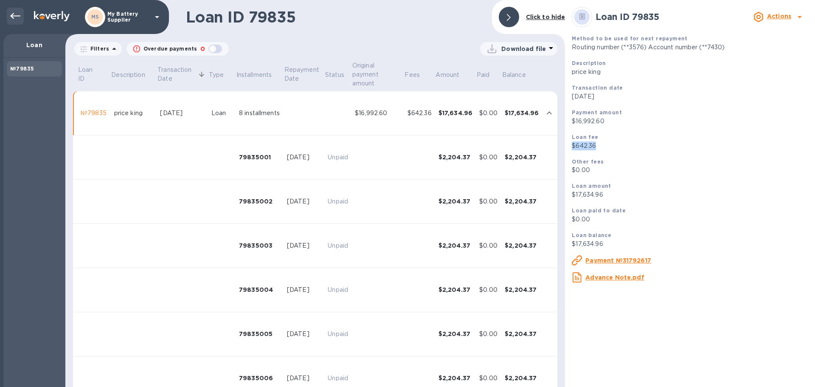
click at [20, 10] on div at bounding box center [15, 16] width 17 height 17
click at [19, 14] on icon at bounding box center [15, 16] width 10 height 10
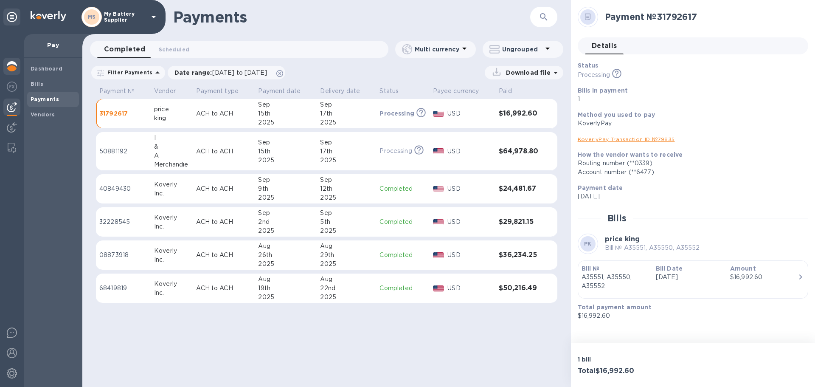
click at [15, 65] on img at bounding box center [12, 66] width 10 height 10
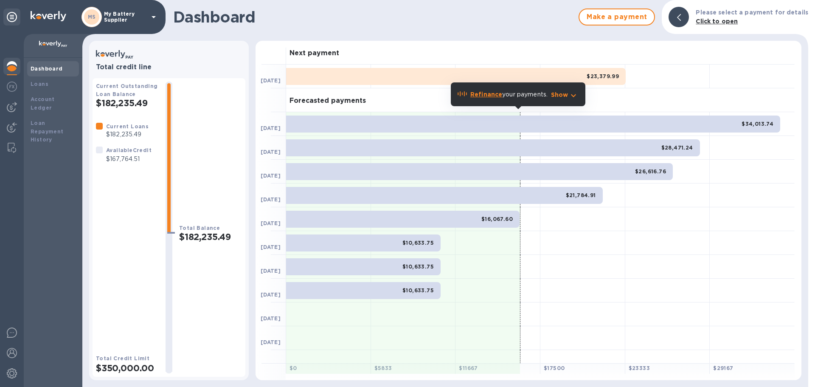
click at [15, 65] on img at bounding box center [12, 66] width 10 height 10
